Goal: Leave review/rating: Share an evaluation or opinion about a product, service, or content

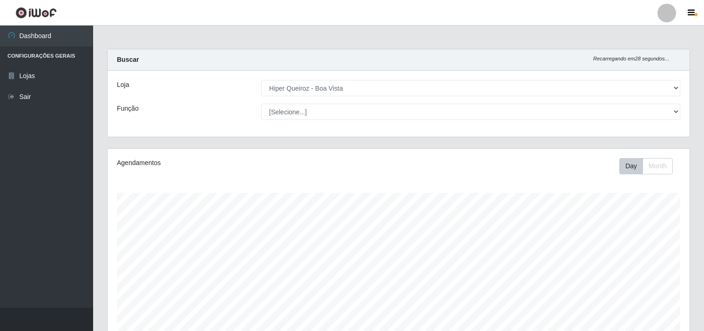
select select "514"
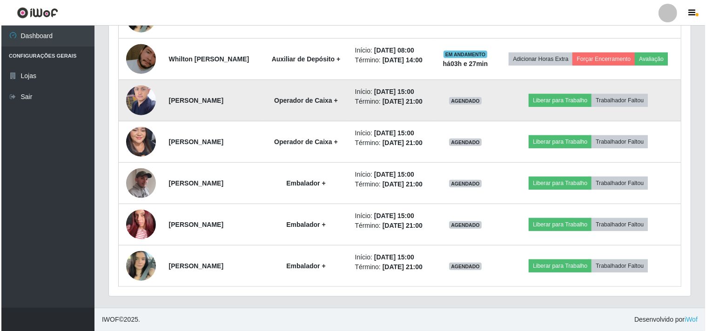
scroll to position [193, 582]
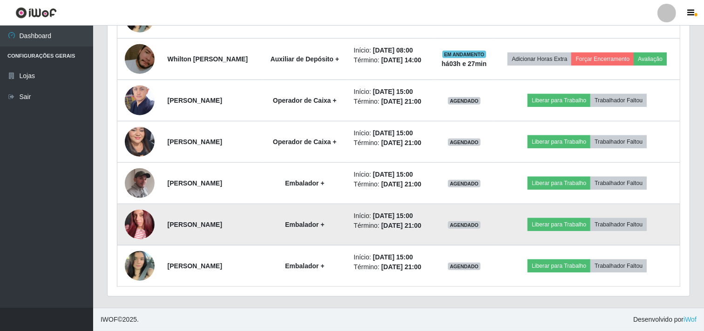
click at [133, 225] on img at bounding box center [140, 224] width 30 height 53
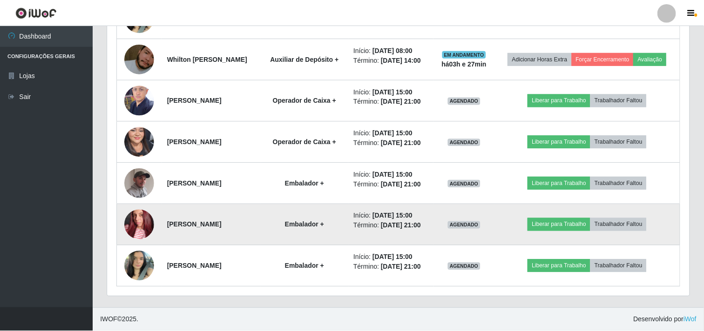
scroll to position [193, 576]
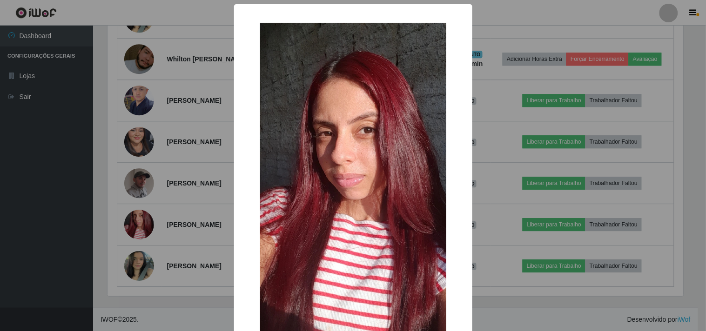
drag, startPoint x: 54, startPoint y: 213, endPoint x: 134, endPoint y: 188, distance: 83.0
click at [56, 213] on div "× OK Cancel" at bounding box center [353, 165] width 706 height 331
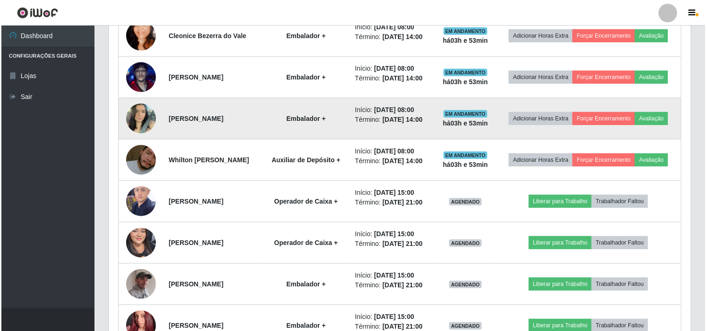
scroll to position [473, 0]
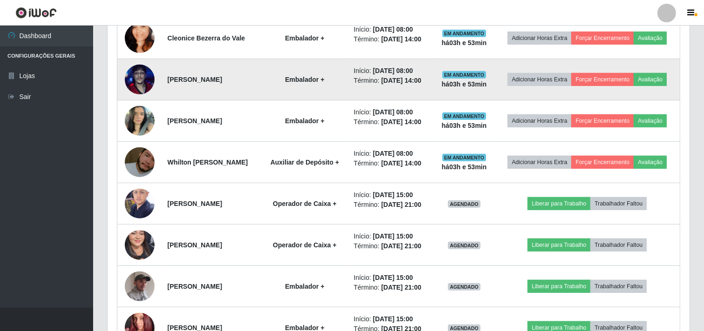
click at [138, 80] on img at bounding box center [140, 79] width 30 height 53
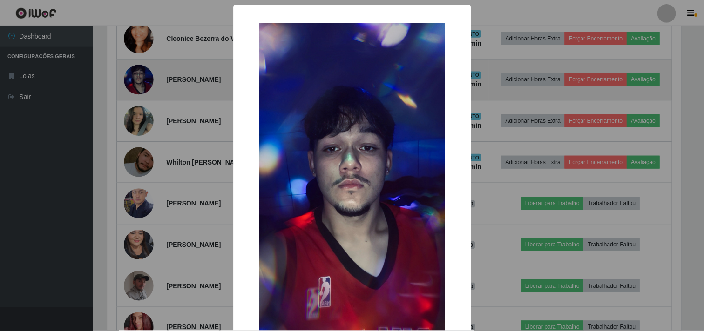
scroll to position [193, 576]
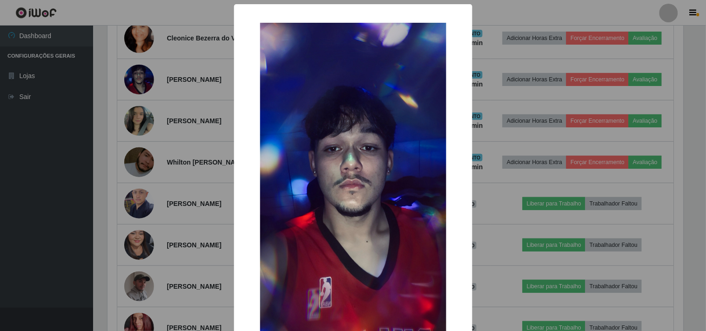
click at [139, 80] on div "× OK Cancel" at bounding box center [353, 165] width 706 height 331
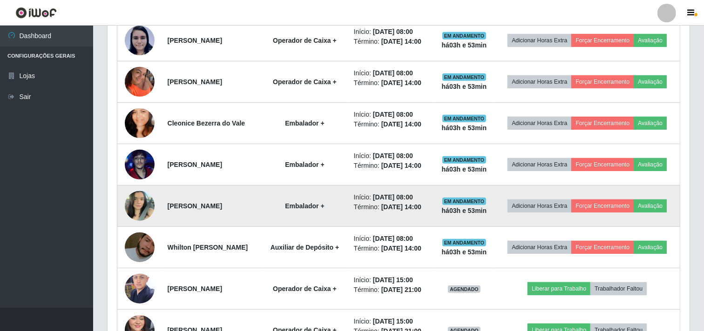
scroll to position [370, 0]
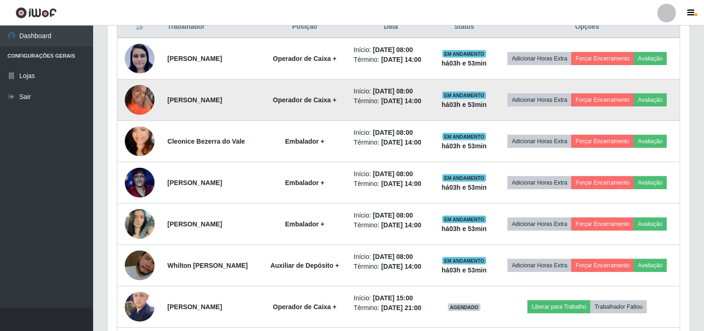
click at [137, 93] on img at bounding box center [140, 100] width 30 height 40
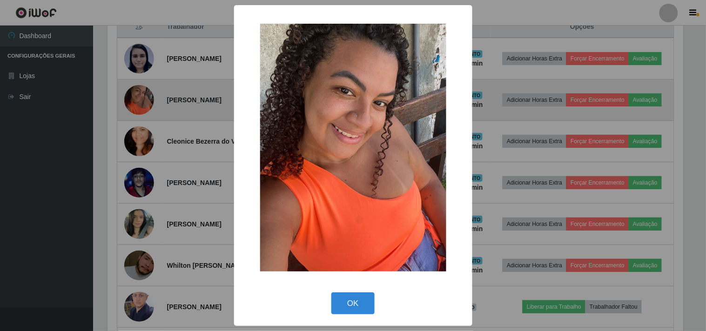
click at [137, 93] on div "× OK Cancel" at bounding box center [353, 165] width 706 height 331
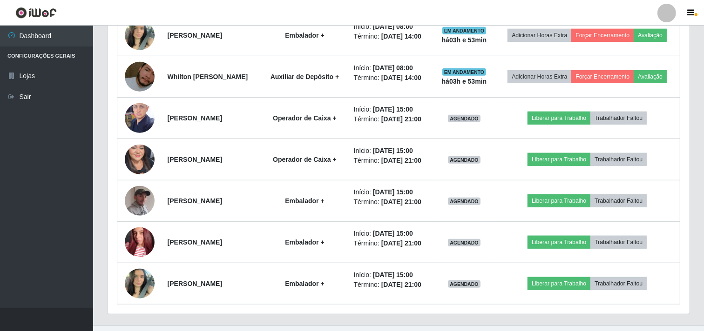
scroll to position [577, 0]
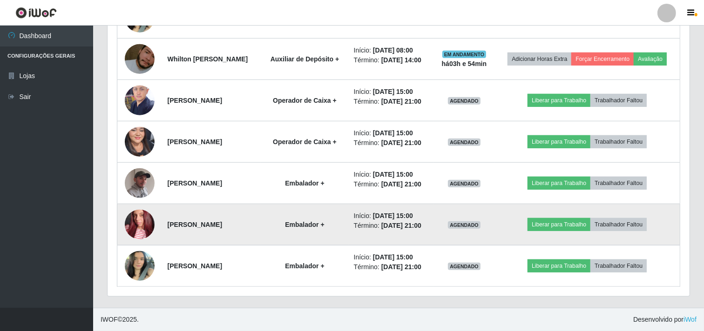
click at [136, 222] on img at bounding box center [140, 224] width 30 height 53
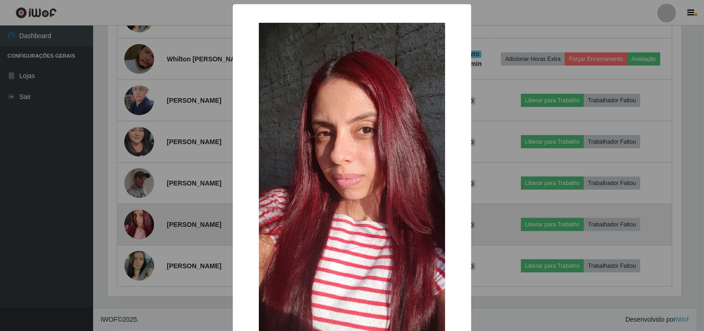
scroll to position [193, 576]
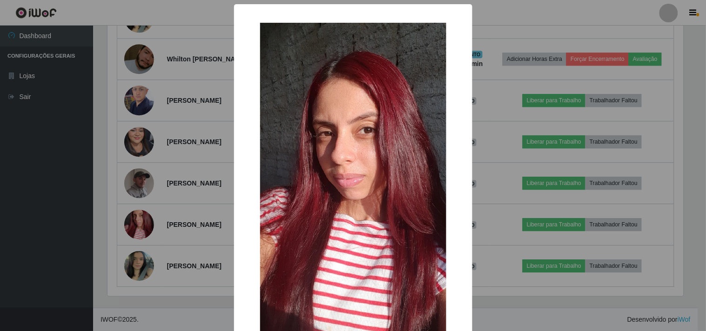
click at [176, 185] on div "× OK Cancel" at bounding box center [353, 165] width 706 height 331
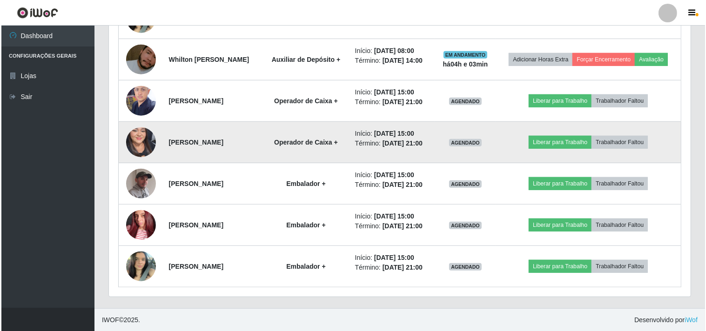
scroll to position [577, 0]
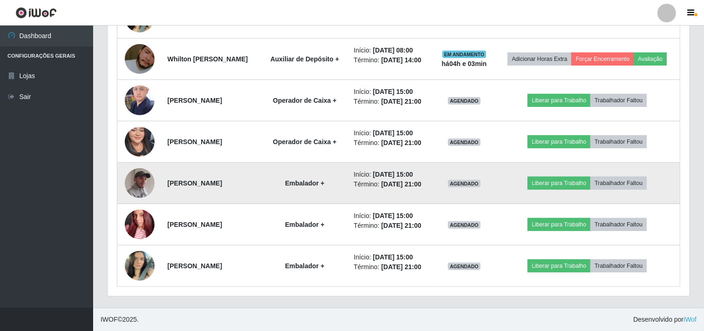
click at [147, 182] on img at bounding box center [140, 183] width 30 height 37
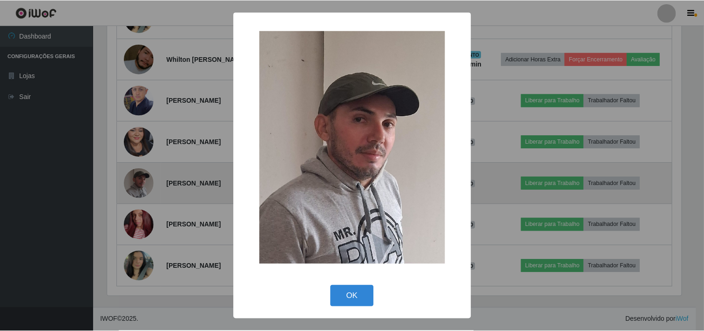
scroll to position [193, 576]
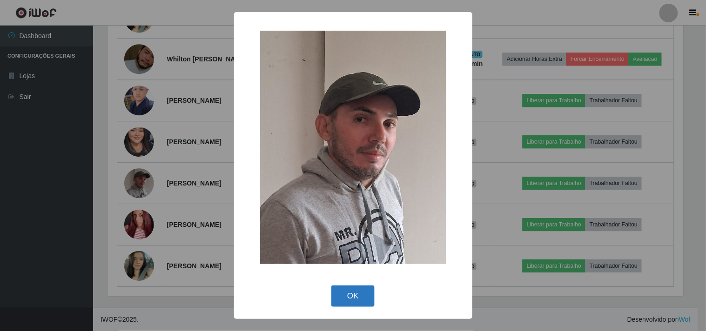
click at [345, 296] on button "OK" at bounding box center [352, 297] width 43 height 22
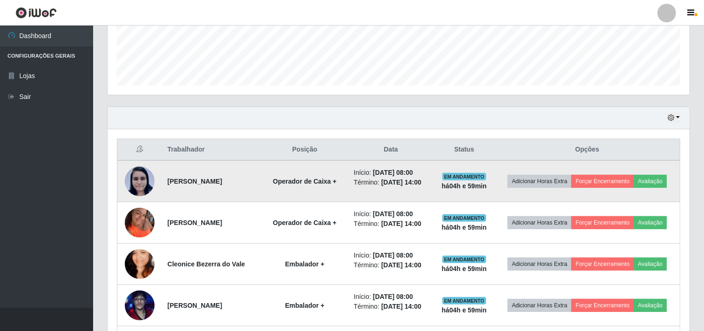
scroll to position [310, 0]
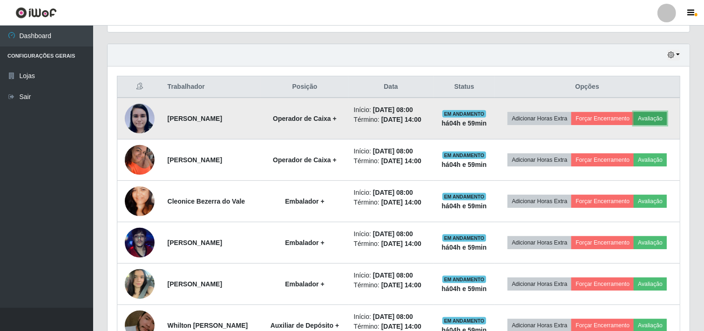
click at [663, 117] on button "Avaliação" at bounding box center [650, 118] width 33 height 13
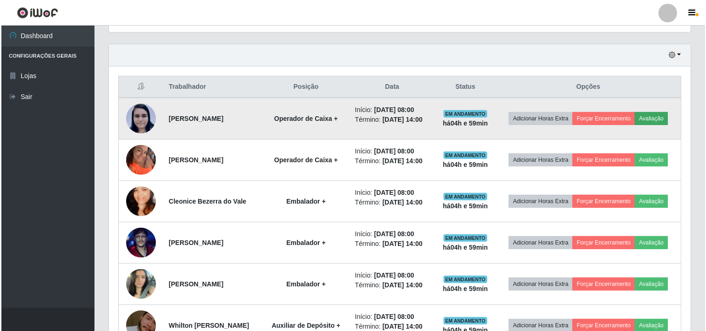
scroll to position [193, 576]
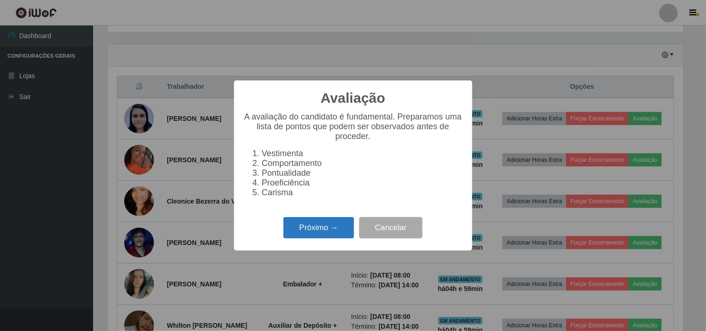
click at [315, 236] on button "Próximo →" at bounding box center [319, 228] width 71 height 22
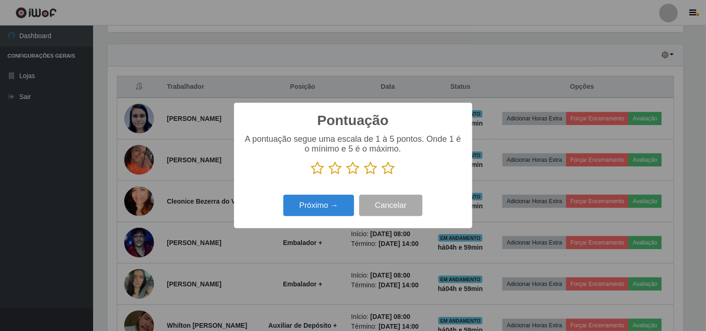
scroll to position [465344, 464961]
click at [383, 169] on icon at bounding box center [388, 169] width 13 height 14
click at [382, 176] on input "radio" at bounding box center [382, 176] width 0 height 0
click at [320, 208] on button "Próximo →" at bounding box center [319, 206] width 71 height 22
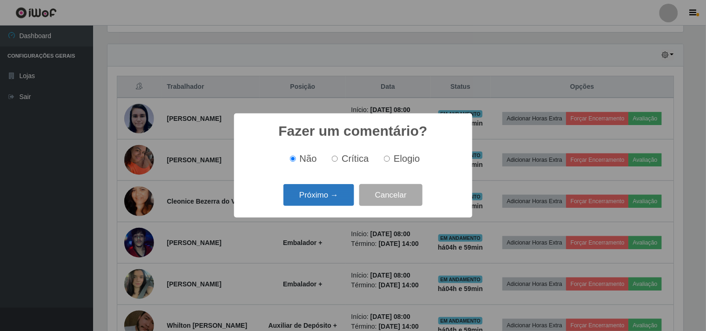
click at [321, 202] on button "Próximo →" at bounding box center [319, 195] width 71 height 22
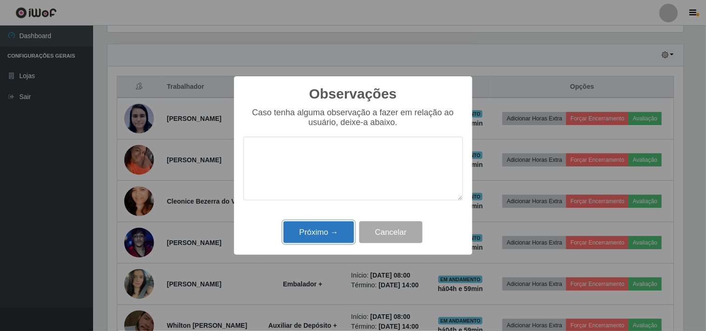
click at [322, 229] on button "Próximo →" at bounding box center [319, 233] width 71 height 22
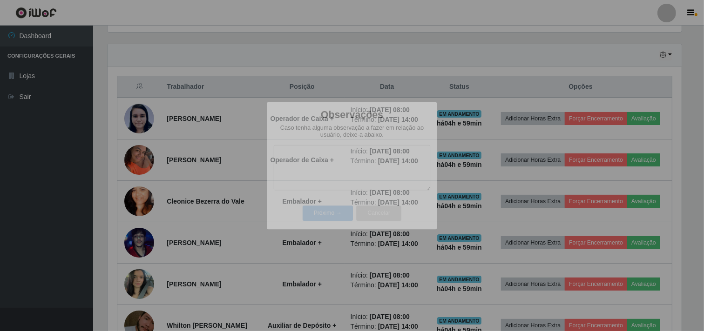
scroll to position [193, 582]
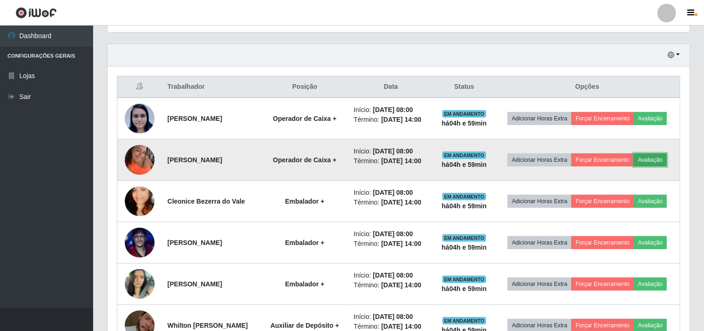
click at [662, 162] on button "Avaliação" at bounding box center [650, 160] width 33 height 13
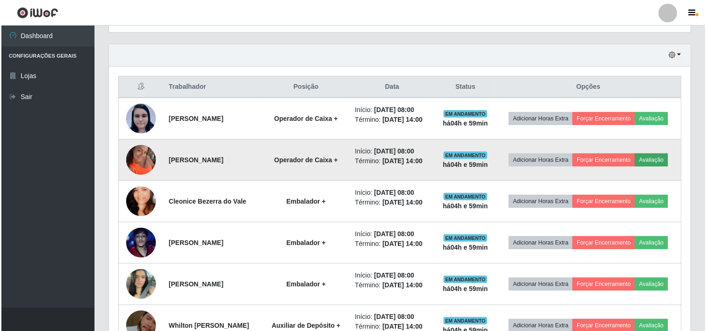
scroll to position [193, 576]
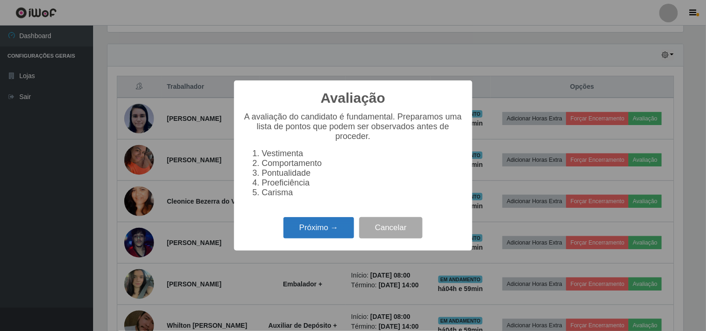
click at [338, 235] on button "Próximo →" at bounding box center [319, 228] width 71 height 22
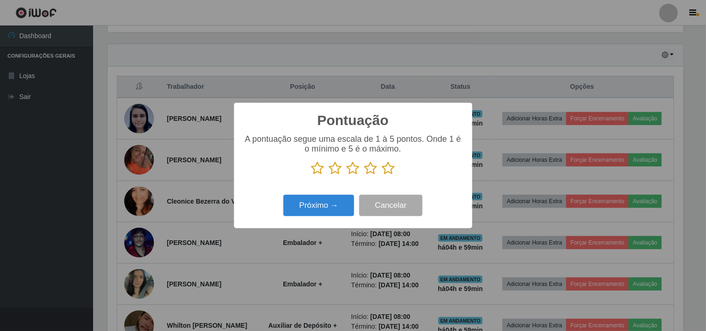
click at [389, 171] on icon at bounding box center [388, 169] width 13 height 14
click at [382, 176] on input "radio" at bounding box center [382, 176] width 0 height 0
click at [339, 207] on button "Próximo →" at bounding box center [319, 206] width 71 height 22
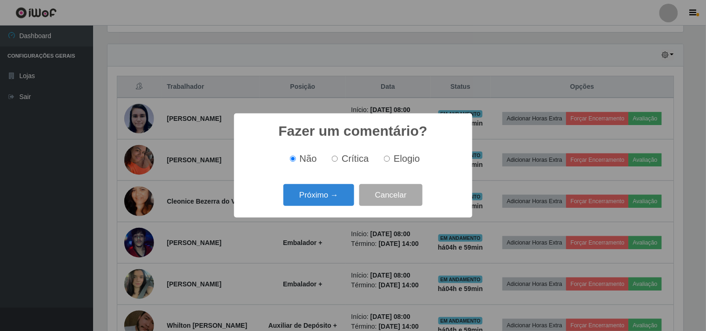
click at [339, 206] on button "Próximo →" at bounding box center [319, 195] width 71 height 22
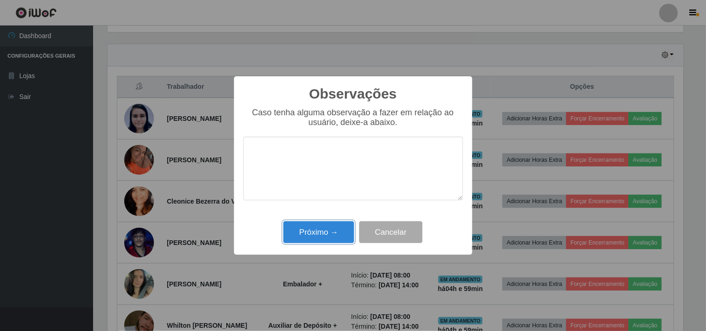
click at [336, 233] on button "Próximo →" at bounding box center [319, 233] width 71 height 22
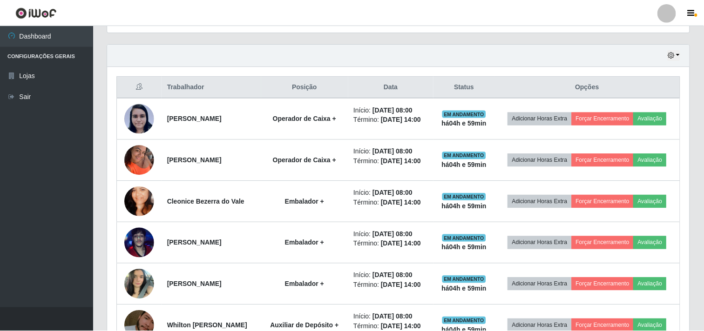
scroll to position [193, 582]
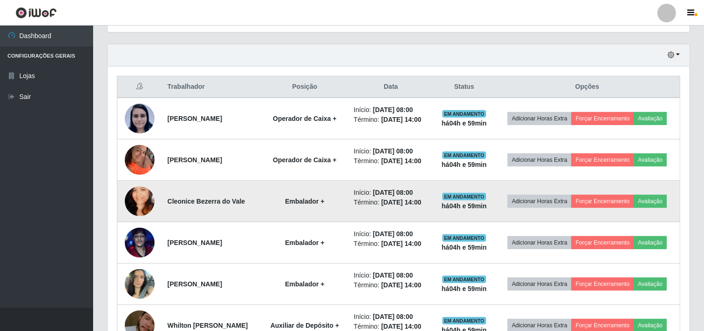
click at [140, 199] on img at bounding box center [140, 201] width 30 height 53
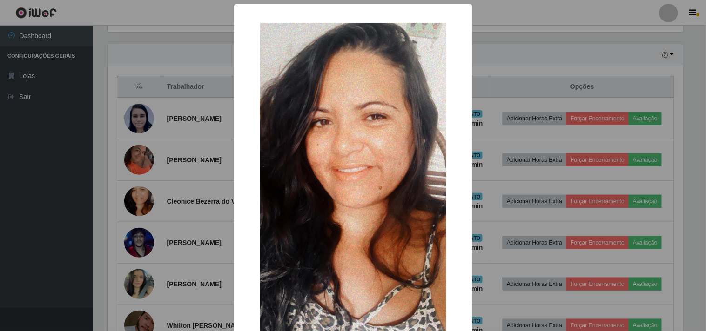
click at [143, 189] on div "× OK Cancel" at bounding box center [353, 165] width 706 height 331
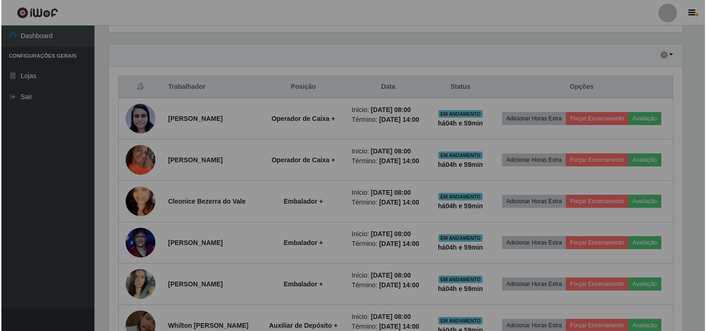
scroll to position [193, 582]
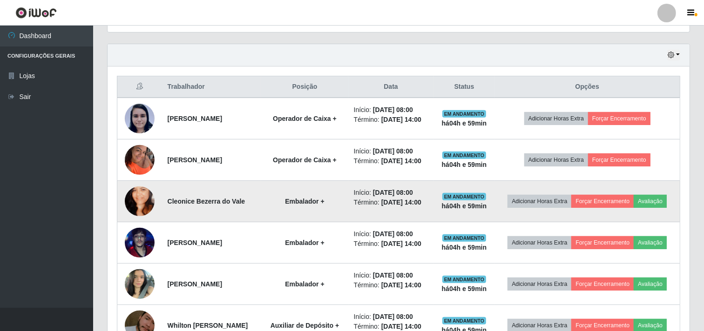
click at [143, 204] on img at bounding box center [140, 201] width 30 height 53
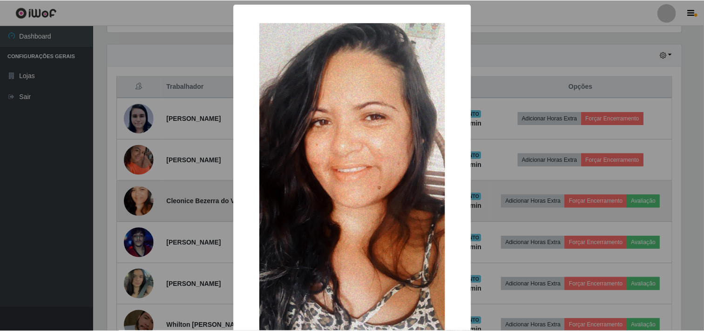
scroll to position [193, 576]
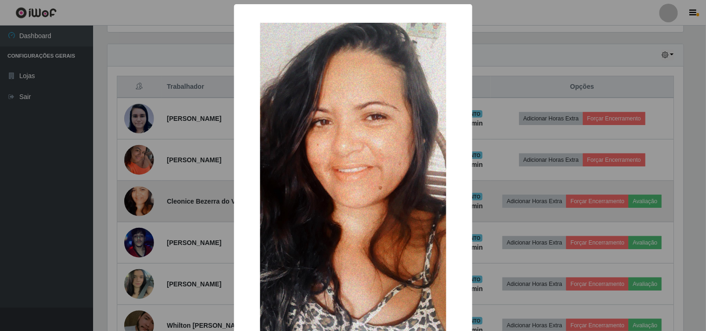
click at [143, 204] on div "× OK Cancel" at bounding box center [353, 165] width 706 height 331
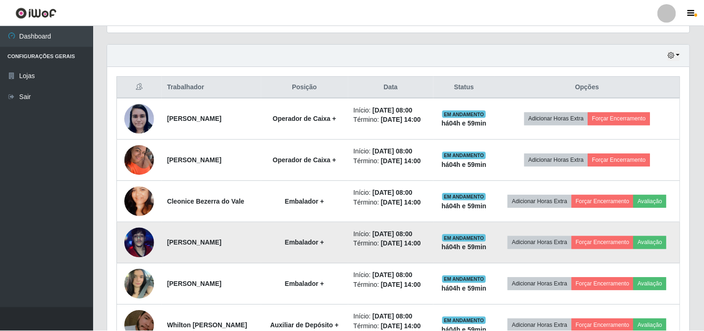
scroll to position [193, 582]
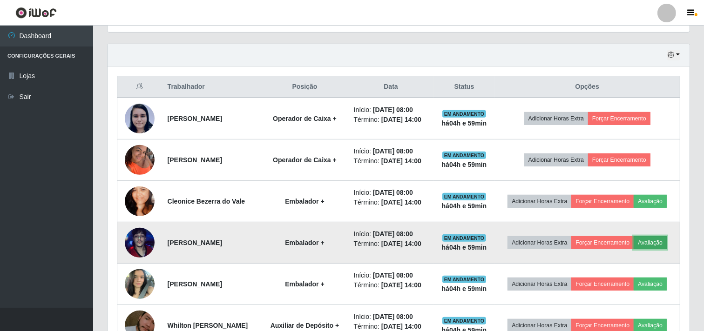
click at [666, 241] on button "Avaliação" at bounding box center [650, 242] width 33 height 13
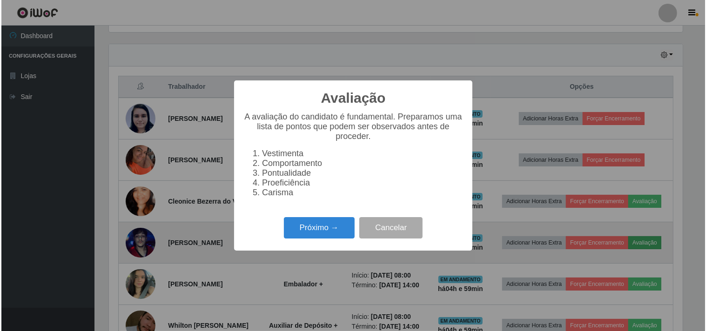
scroll to position [193, 576]
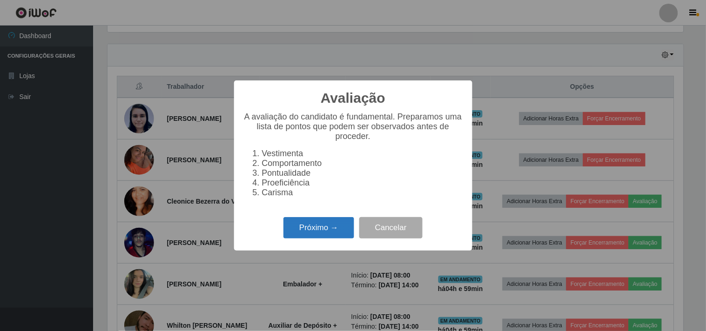
click at [344, 233] on button "Próximo →" at bounding box center [319, 228] width 71 height 22
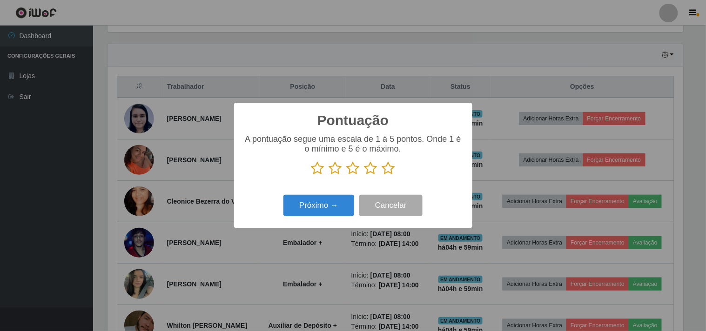
click at [385, 168] on icon at bounding box center [388, 169] width 13 height 14
click at [382, 176] on input "radio" at bounding box center [382, 176] width 0 height 0
click at [314, 216] on button "Próximo →" at bounding box center [319, 206] width 71 height 22
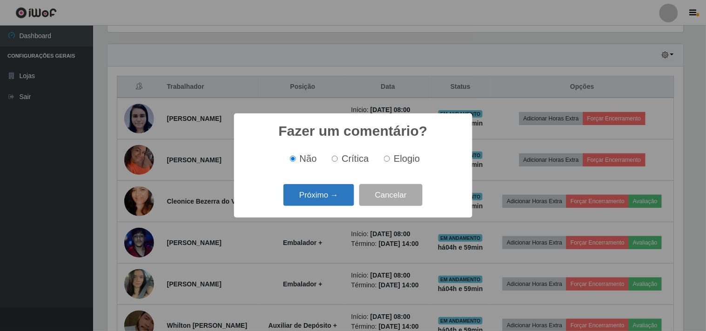
click at [323, 204] on button "Próximo →" at bounding box center [319, 195] width 71 height 22
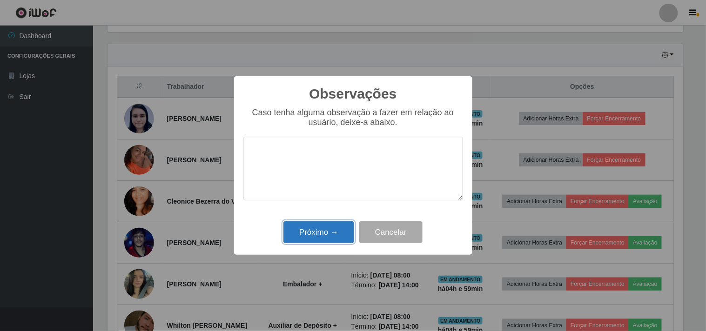
click at [320, 233] on button "Próximo →" at bounding box center [319, 233] width 71 height 22
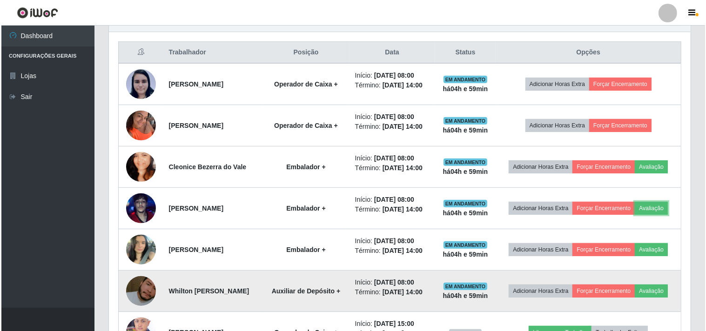
scroll to position [362, 0]
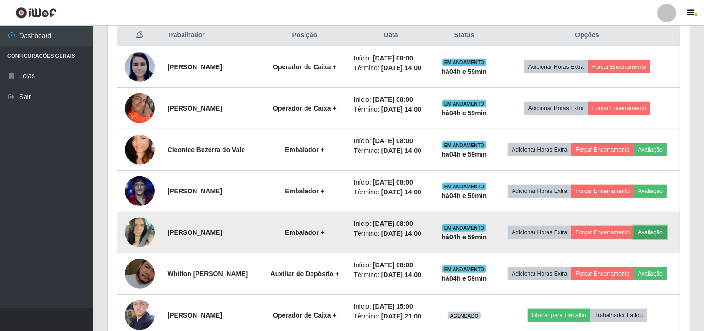
click at [657, 233] on button "Avaliação" at bounding box center [650, 232] width 33 height 13
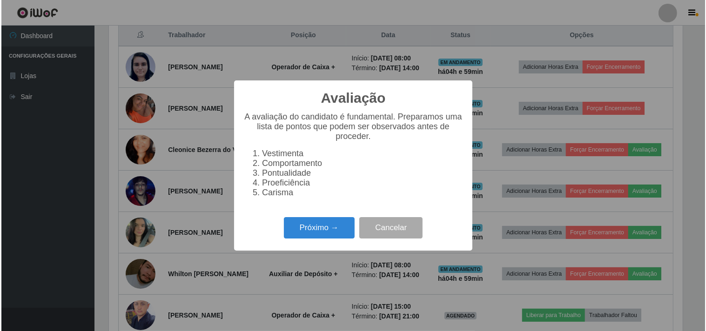
scroll to position [193, 576]
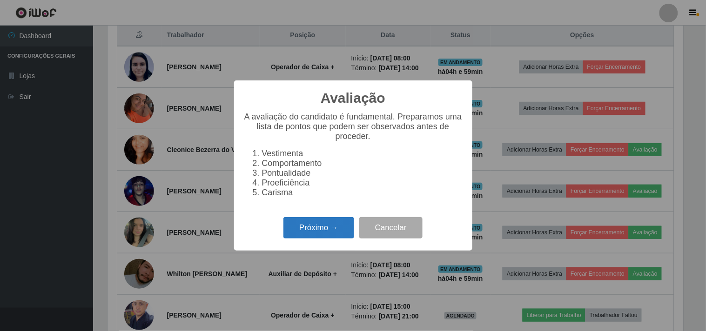
click at [333, 232] on button "Próximo →" at bounding box center [319, 228] width 71 height 22
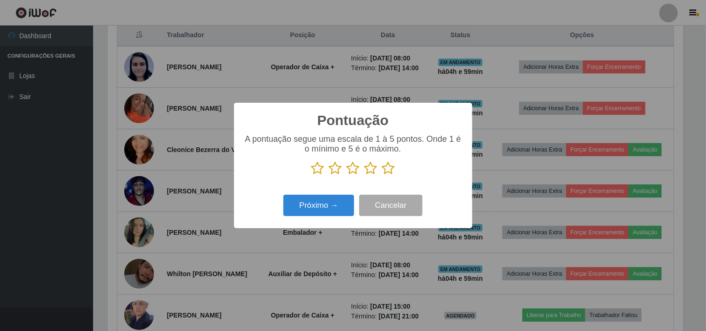
click at [393, 158] on div "A pontuação segue uma escala de 1 à 5 pontos. Onde 1 é o mínimo e 5 é o máximo." at bounding box center [353, 155] width 220 height 41
click at [391, 168] on icon at bounding box center [388, 169] width 13 height 14
click at [382, 176] on input "radio" at bounding box center [382, 176] width 0 height 0
click at [336, 197] on button "Próximo →" at bounding box center [319, 206] width 71 height 22
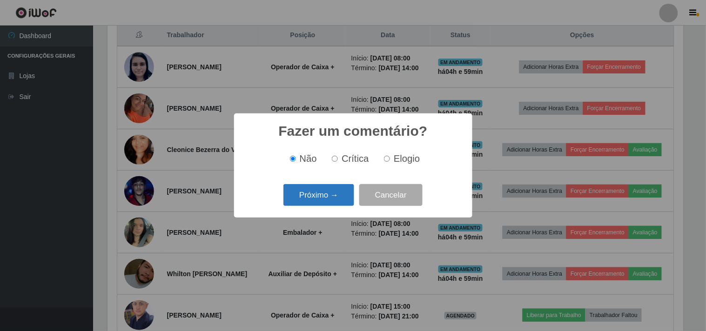
click at [334, 203] on button "Próximo →" at bounding box center [319, 195] width 71 height 22
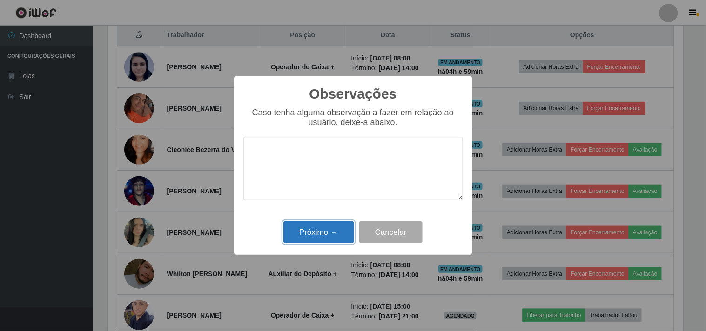
click at [314, 230] on button "Próximo →" at bounding box center [319, 233] width 71 height 22
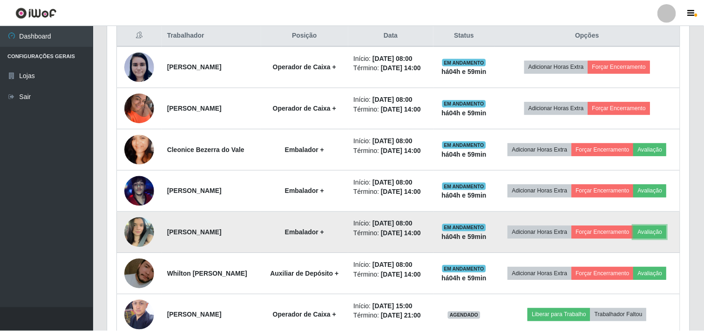
scroll to position [0, 0]
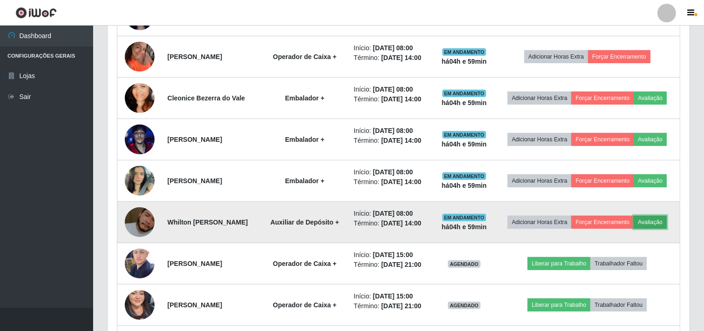
click at [651, 221] on button "Avaliação" at bounding box center [650, 222] width 33 height 13
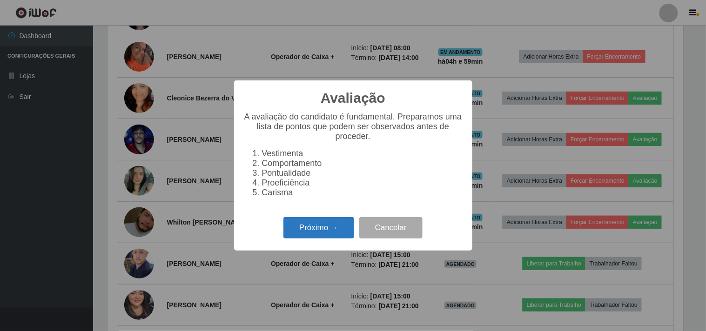
click at [324, 232] on button "Próximo →" at bounding box center [319, 228] width 71 height 22
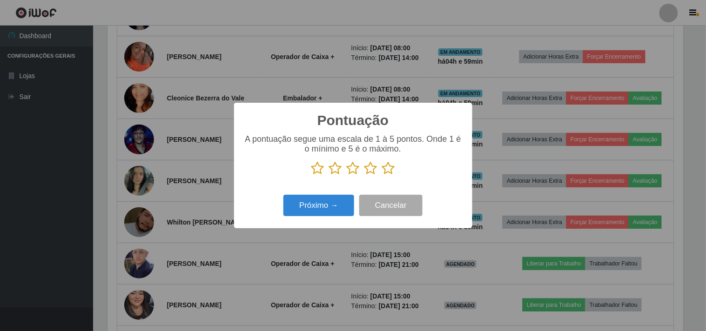
click at [394, 169] on icon at bounding box center [388, 169] width 13 height 14
click at [382, 176] on input "radio" at bounding box center [382, 176] width 0 height 0
click at [336, 201] on button "Próximo →" at bounding box center [319, 206] width 71 height 22
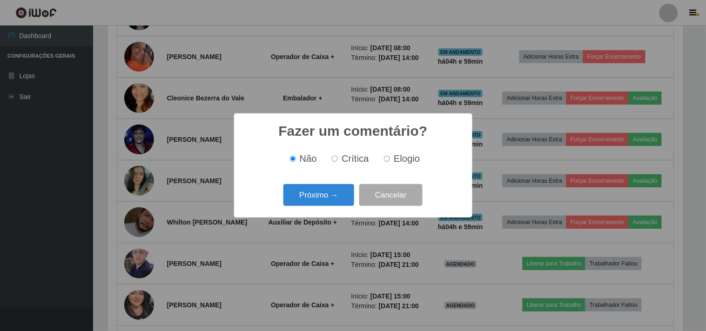
click at [336, 201] on button "Próximo →" at bounding box center [319, 195] width 71 height 22
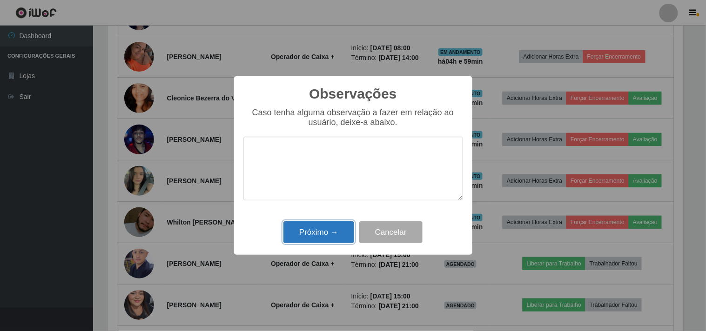
click at [333, 233] on button "Próximo →" at bounding box center [319, 233] width 71 height 22
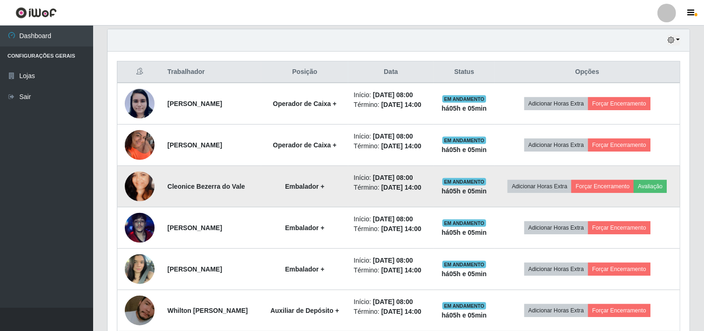
scroll to position [362, 0]
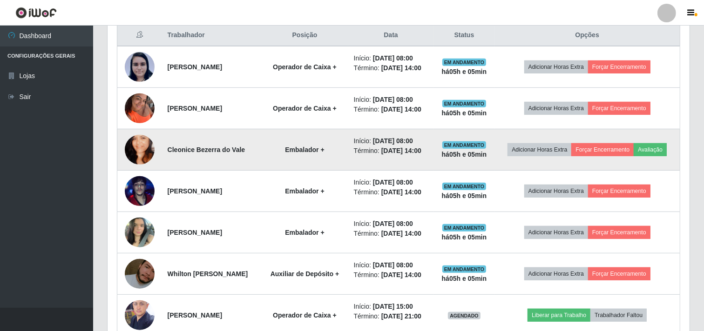
click at [144, 159] on img at bounding box center [140, 149] width 30 height 53
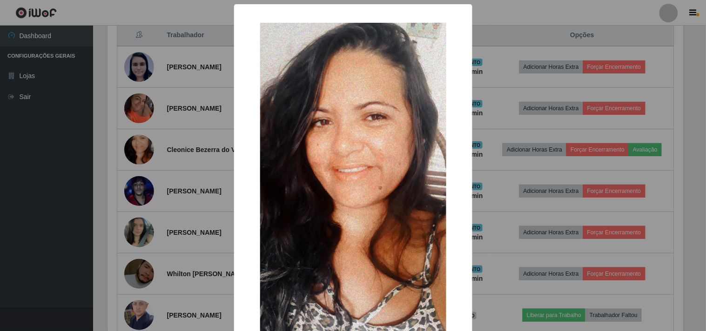
drag, startPoint x: 206, startPoint y: 164, endPoint x: 224, endPoint y: 161, distance: 18.5
click at [207, 163] on div "× OK Cancel" at bounding box center [353, 165] width 706 height 331
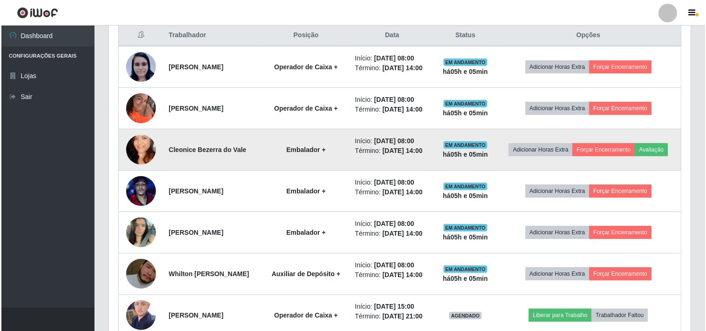
scroll to position [193, 582]
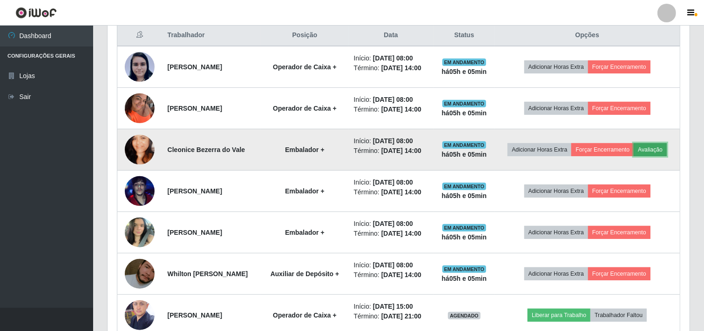
click at [667, 149] on button "Avaliação" at bounding box center [650, 149] width 33 height 13
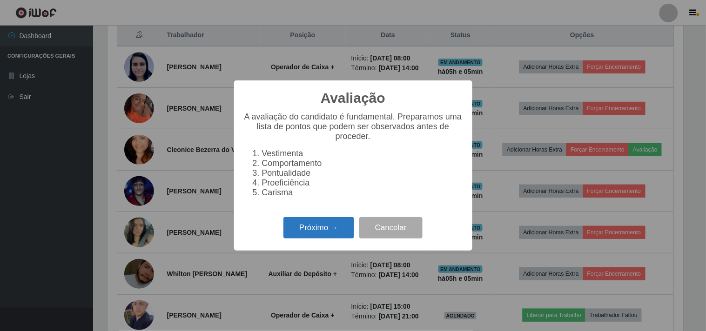
click at [325, 231] on button "Próximo →" at bounding box center [319, 228] width 71 height 22
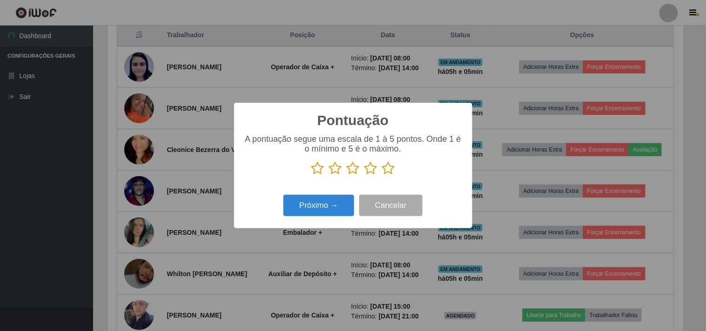
click at [375, 171] on icon at bounding box center [371, 169] width 13 height 14
click at [365, 176] on input "radio" at bounding box center [365, 176] width 0 height 0
click at [335, 196] on button "Próximo →" at bounding box center [319, 206] width 71 height 22
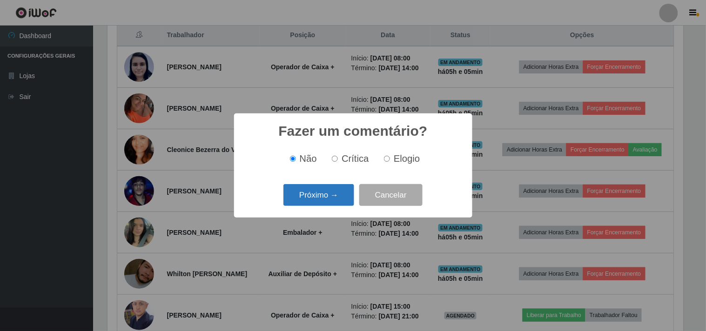
click at [342, 196] on button "Próximo →" at bounding box center [319, 195] width 71 height 22
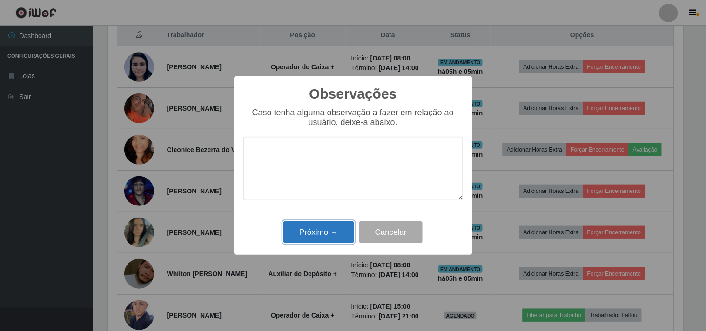
click at [336, 226] on button "Próximo →" at bounding box center [319, 233] width 71 height 22
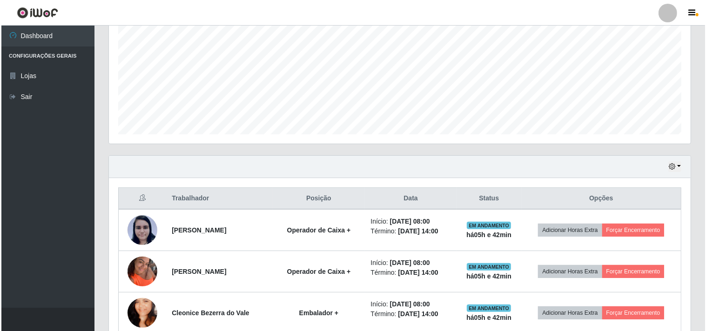
scroll to position [207, 0]
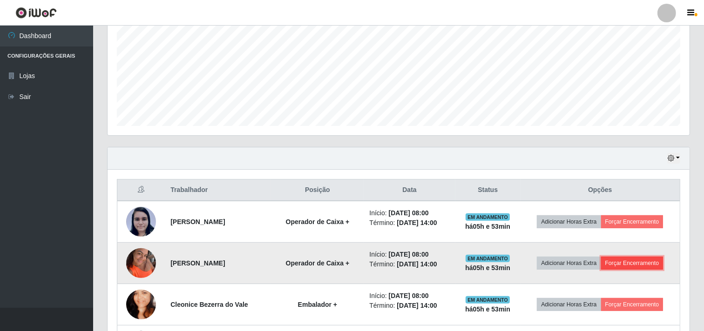
click at [634, 266] on button "Forçar Encerramento" at bounding box center [632, 263] width 62 height 13
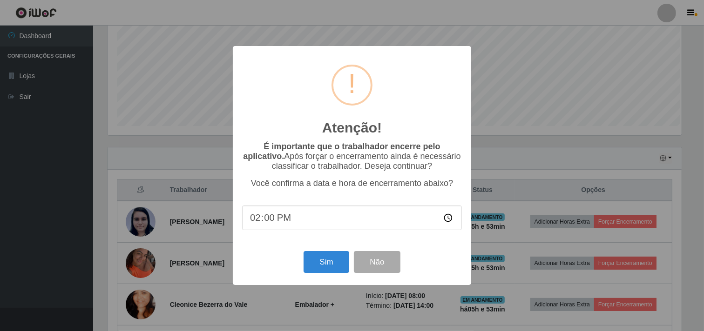
scroll to position [193, 576]
drag, startPoint x: 370, startPoint y: 270, endPoint x: 370, endPoint y: 263, distance: 7.0
click at [371, 270] on button "Não" at bounding box center [378, 262] width 46 height 22
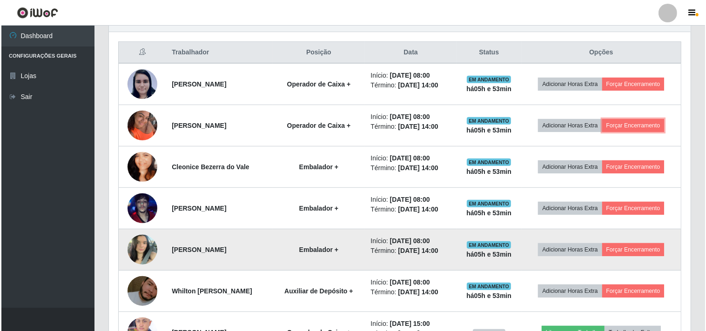
scroll to position [362, 0]
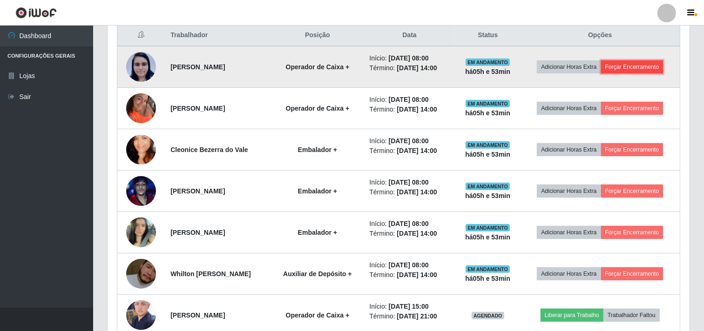
click at [630, 63] on button "Forçar Encerramento" at bounding box center [632, 67] width 62 height 13
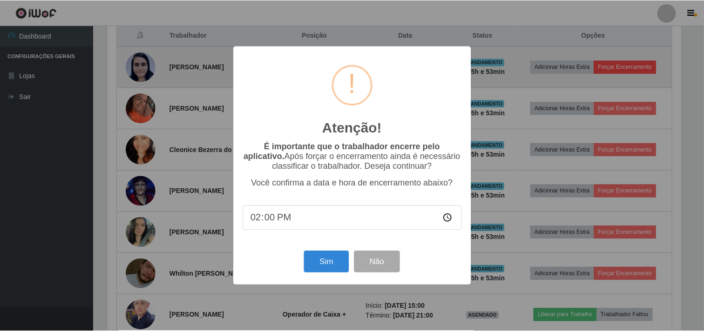
scroll to position [193, 576]
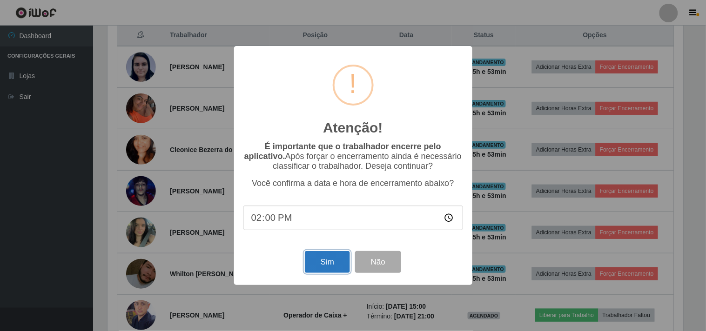
click at [319, 264] on button "Sim" at bounding box center [327, 262] width 45 height 22
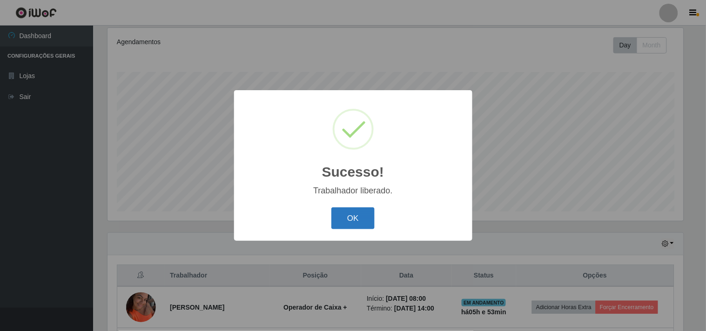
click at [371, 216] on button "OK" at bounding box center [352, 219] width 43 height 22
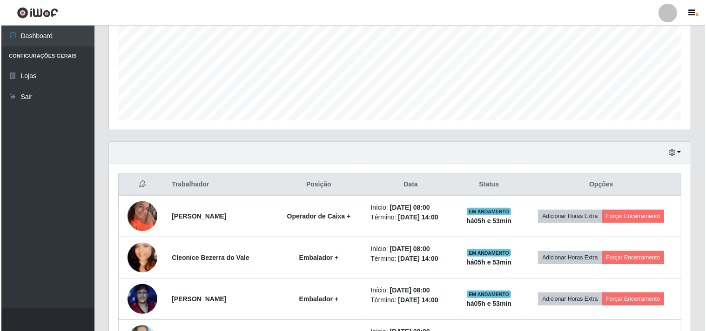
scroll to position [276, 0]
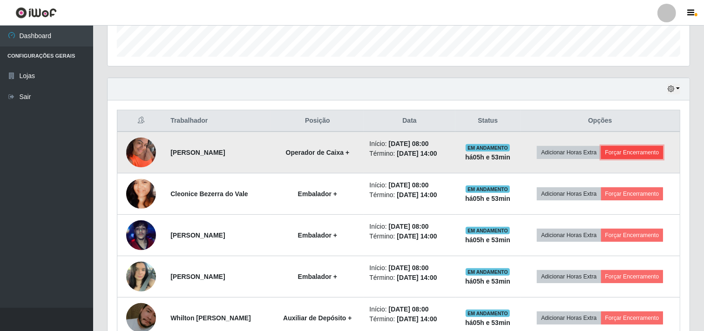
click at [640, 154] on button "Forçar Encerramento" at bounding box center [632, 152] width 62 height 13
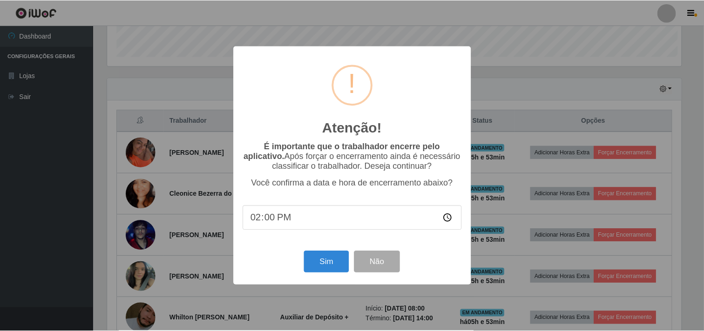
scroll to position [193, 576]
click at [327, 269] on button "Sim" at bounding box center [327, 262] width 45 height 22
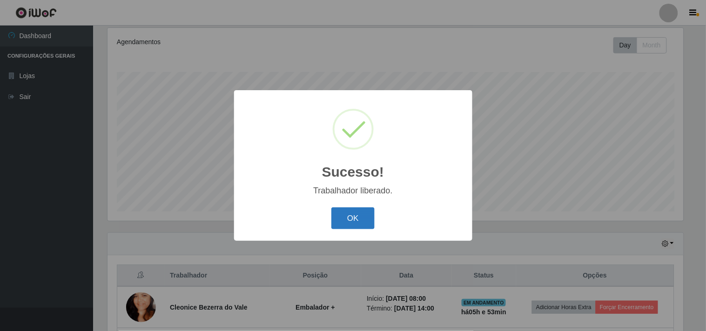
click at [351, 218] on button "OK" at bounding box center [352, 219] width 43 height 22
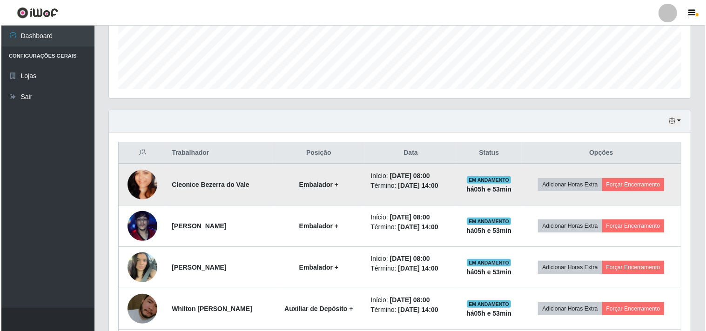
scroll to position [276, 0]
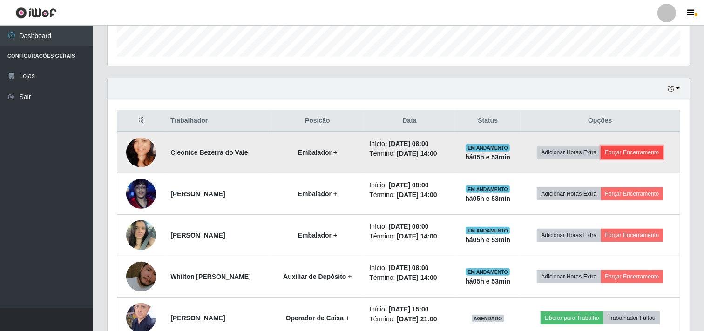
click at [641, 151] on button "Forçar Encerramento" at bounding box center [632, 152] width 62 height 13
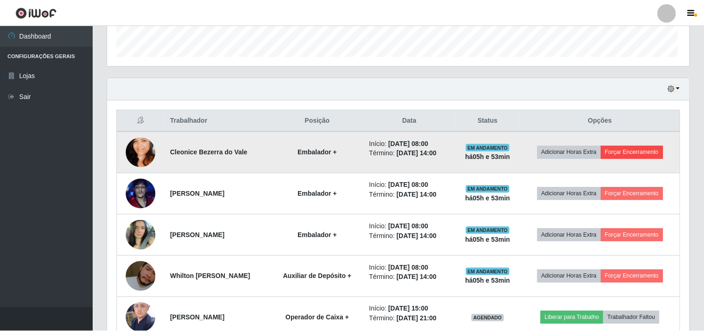
scroll to position [193, 576]
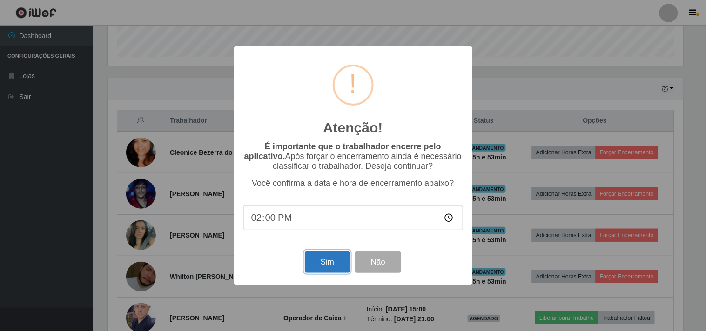
click at [332, 263] on button "Sim" at bounding box center [327, 262] width 45 height 22
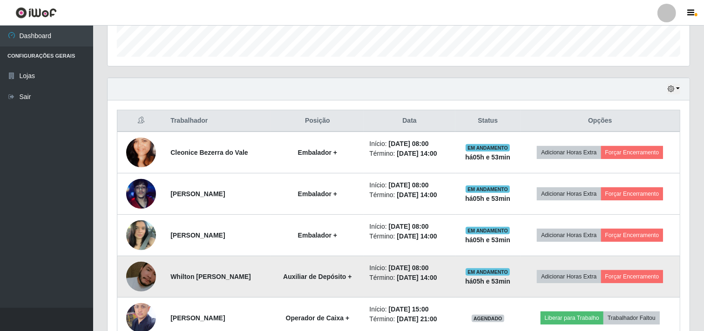
scroll to position [465344, 464961]
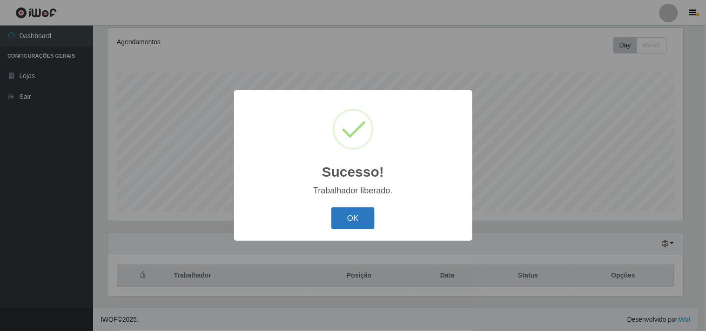
click at [355, 222] on button "OK" at bounding box center [352, 219] width 43 height 22
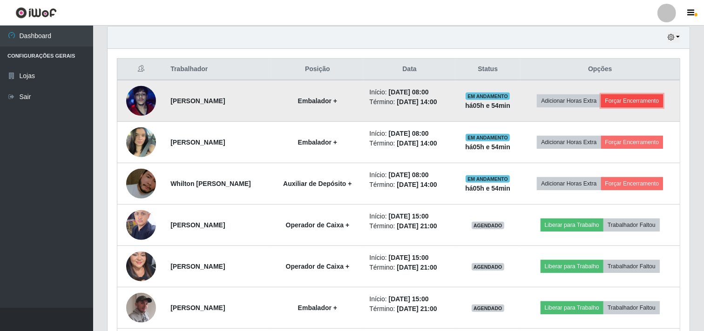
click at [649, 101] on button "Forçar Encerramento" at bounding box center [632, 101] width 62 height 13
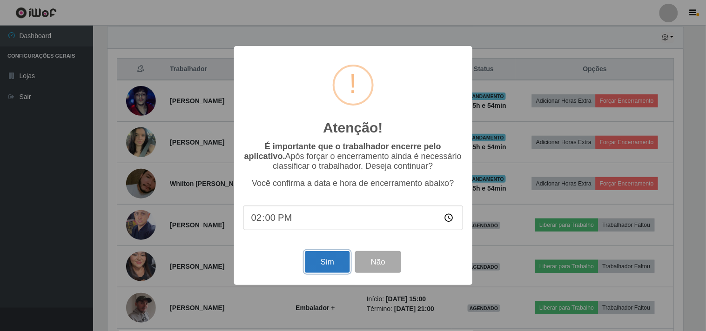
click at [337, 266] on button "Sim" at bounding box center [327, 262] width 45 height 22
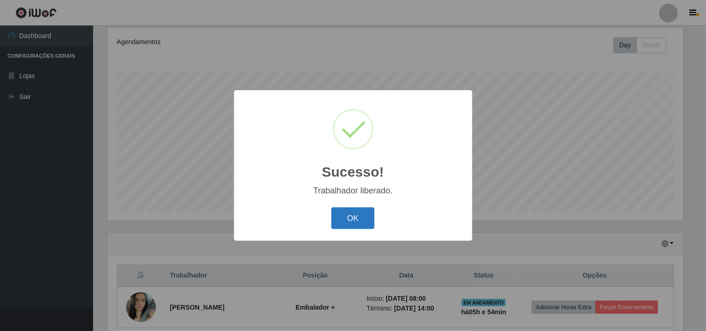
click at [347, 227] on button "OK" at bounding box center [352, 219] width 43 height 22
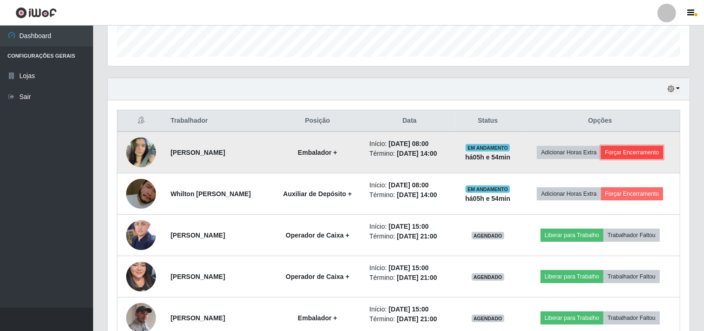
click at [643, 152] on button "Forçar Encerramento" at bounding box center [632, 152] width 62 height 13
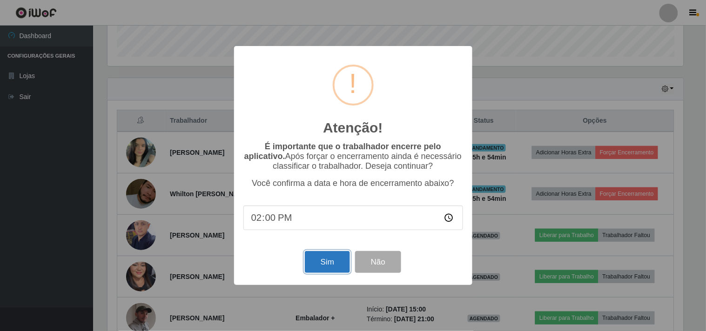
click at [336, 264] on button "Sim" at bounding box center [327, 262] width 45 height 22
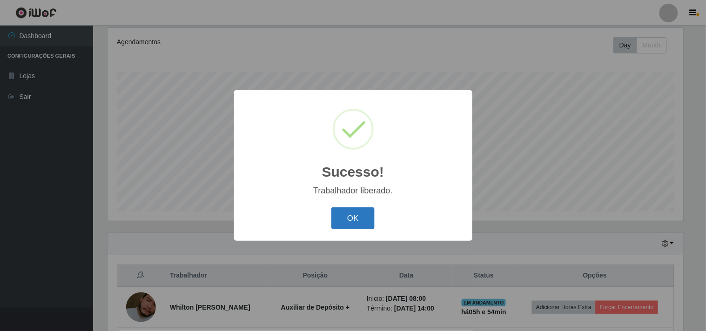
click at [350, 215] on button "OK" at bounding box center [352, 219] width 43 height 22
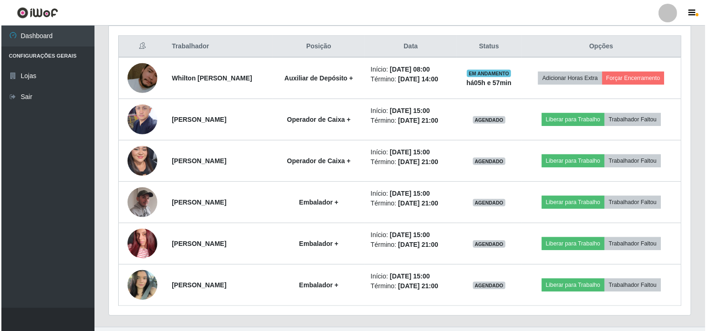
scroll to position [362, 0]
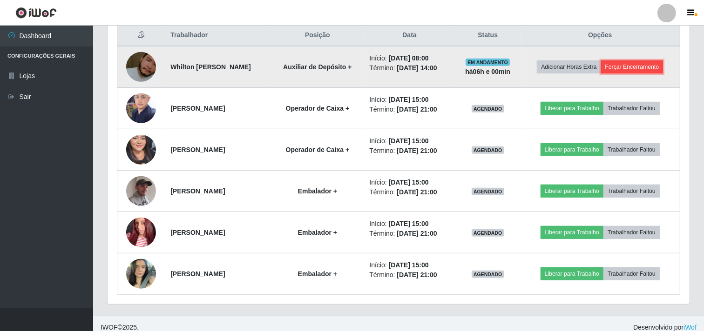
click at [636, 66] on button "Forçar Encerramento" at bounding box center [632, 67] width 62 height 13
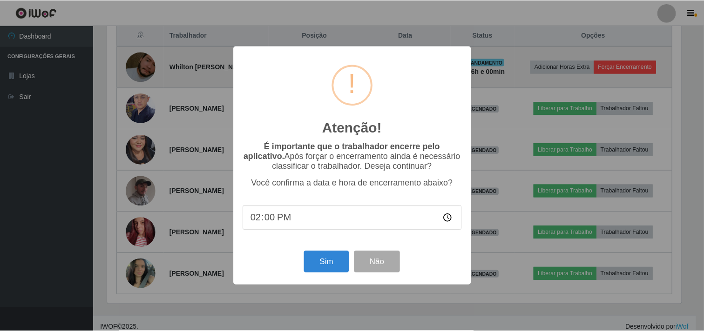
scroll to position [193, 576]
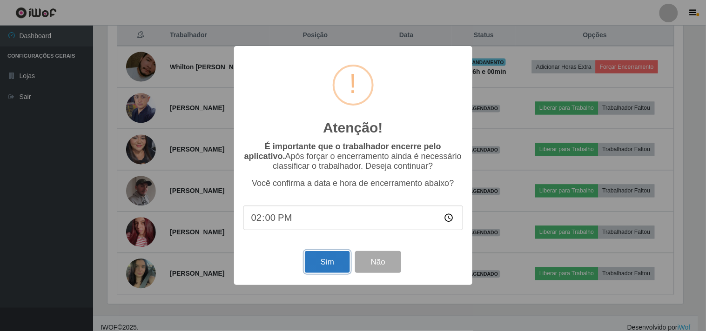
click at [332, 273] on button "Sim" at bounding box center [327, 262] width 45 height 22
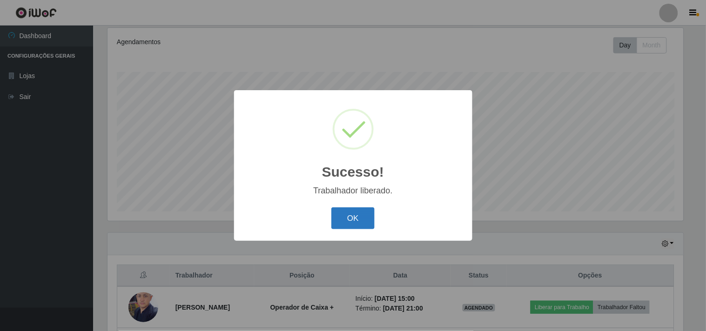
click at [367, 224] on button "OK" at bounding box center [352, 219] width 43 height 22
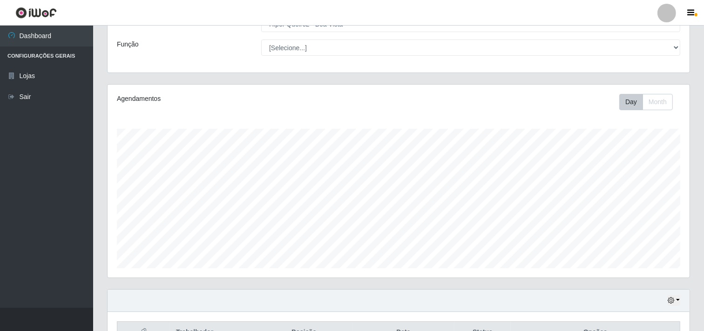
scroll to position [0, 0]
